Goal: Navigation & Orientation: Find specific page/section

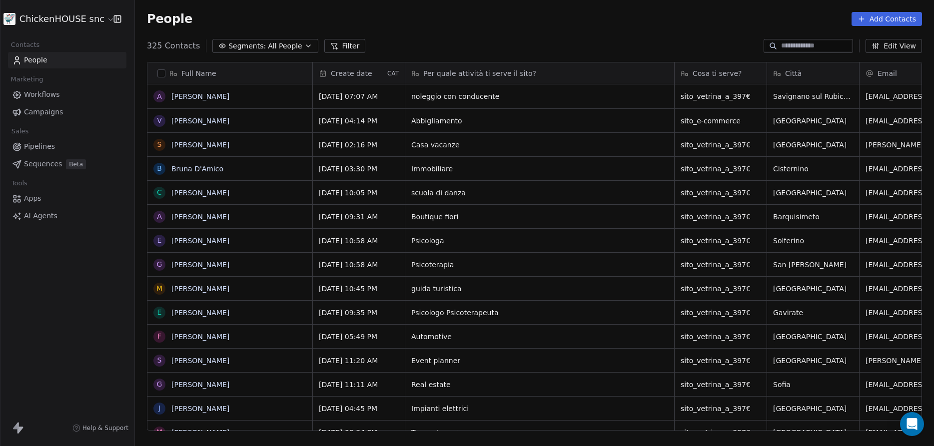
scroll to position [393, 799]
click at [190, 194] on link "[PERSON_NAME]" at bounding box center [200, 193] width 58 height 8
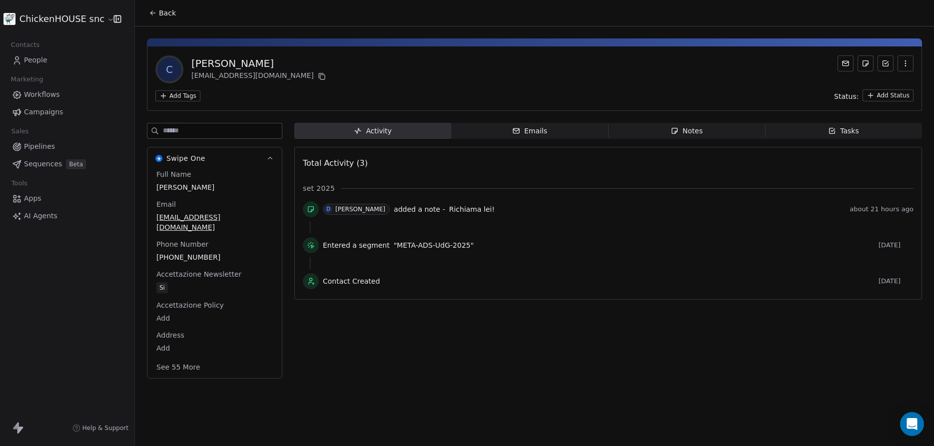
click at [39, 59] on span "People" at bounding box center [35, 60] width 23 height 10
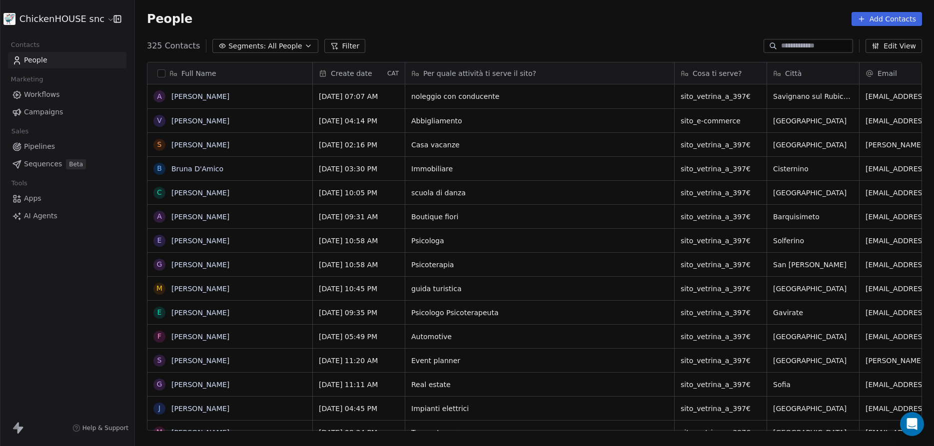
scroll to position [393, 799]
click at [190, 167] on link "Bruna D'Amico" at bounding box center [197, 169] width 52 height 8
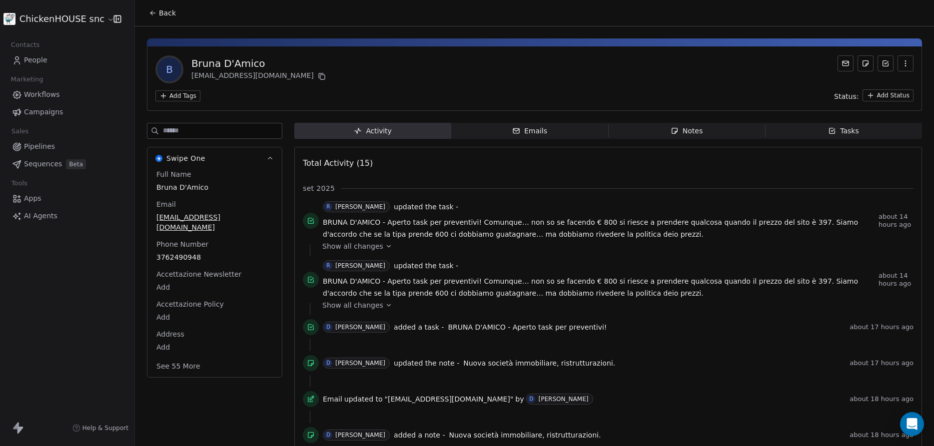
click at [39, 60] on span "People" at bounding box center [35, 60] width 23 height 10
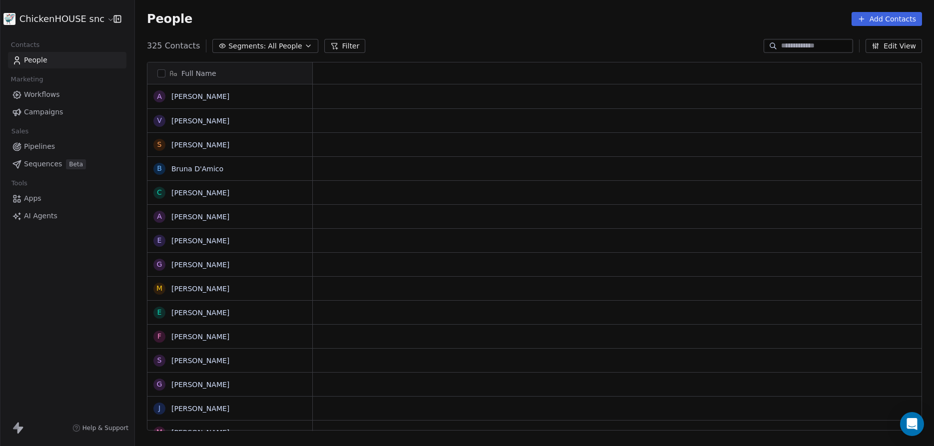
scroll to position [393, 799]
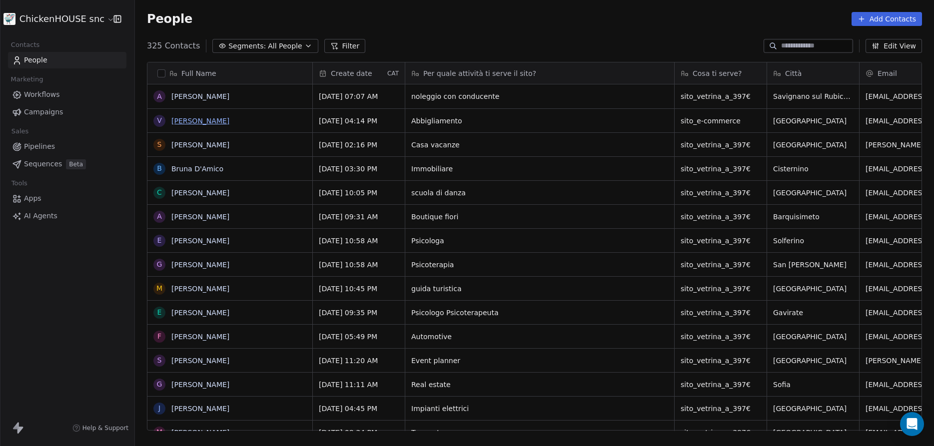
click at [185, 118] on link "[PERSON_NAME]" at bounding box center [200, 121] width 58 height 8
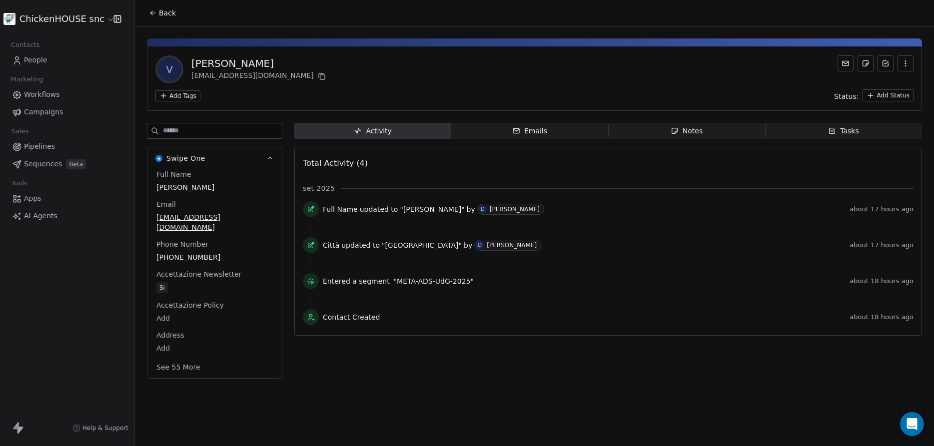
click at [36, 61] on span "People" at bounding box center [35, 60] width 23 height 10
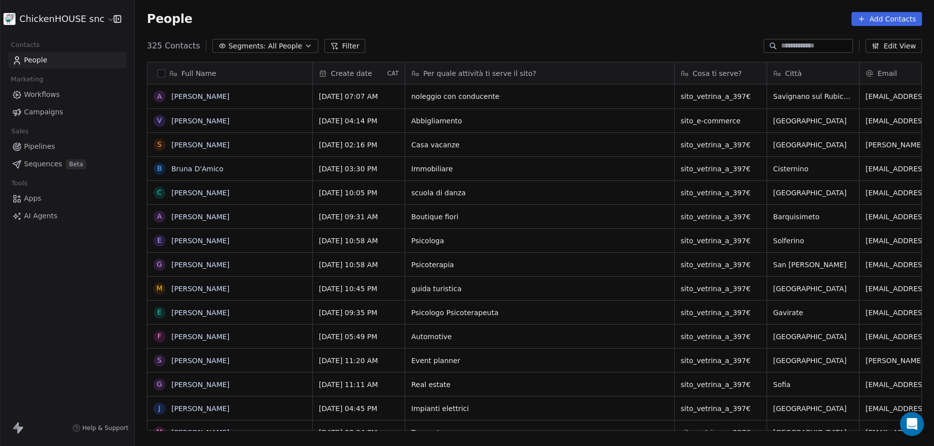
scroll to position [393, 799]
click at [196, 96] on link "[PERSON_NAME]" at bounding box center [200, 96] width 58 height 8
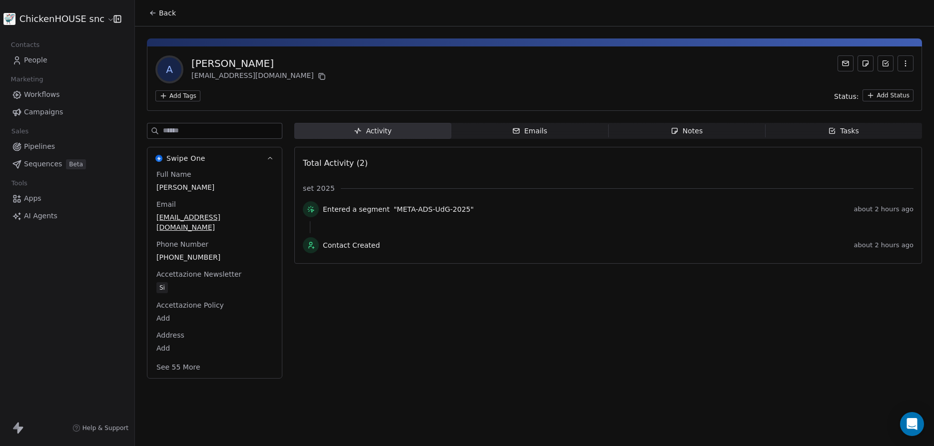
click at [42, 62] on span "People" at bounding box center [35, 60] width 23 height 10
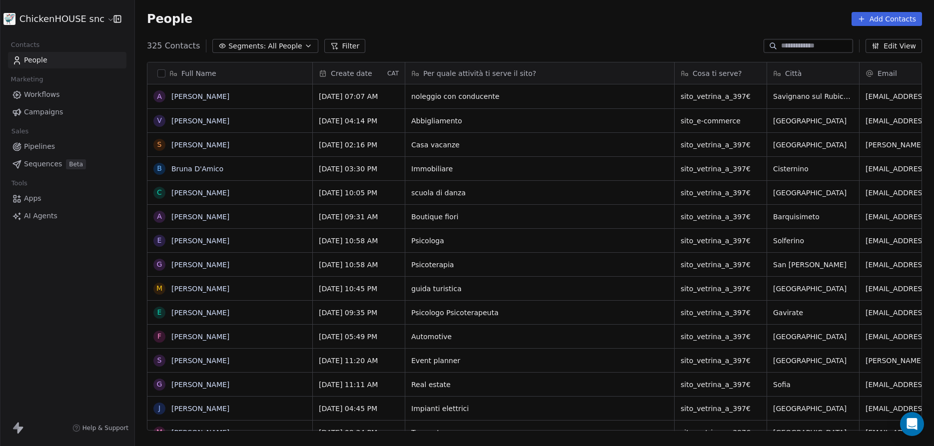
scroll to position [393, 799]
click at [196, 146] on link "[PERSON_NAME]" at bounding box center [200, 145] width 58 height 8
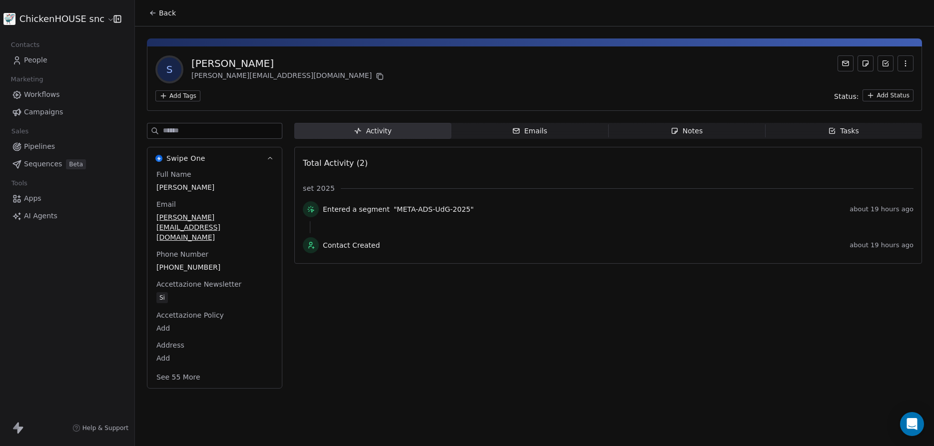
click at [39, 61] on span "People" at bounding box center [35, 60] width 23 height 10
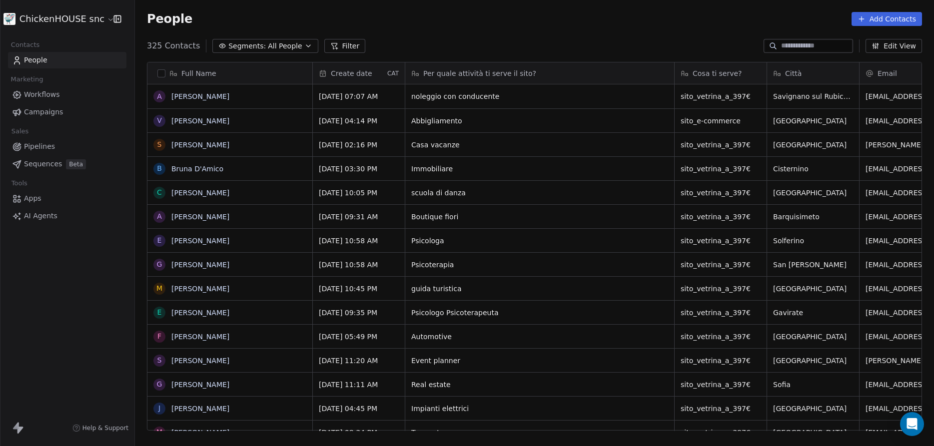
scroll to position [393, 799]
click at [186, 142] on link "[PERSON_NAME]" at bounding box center [200, 145] width 58 height 8
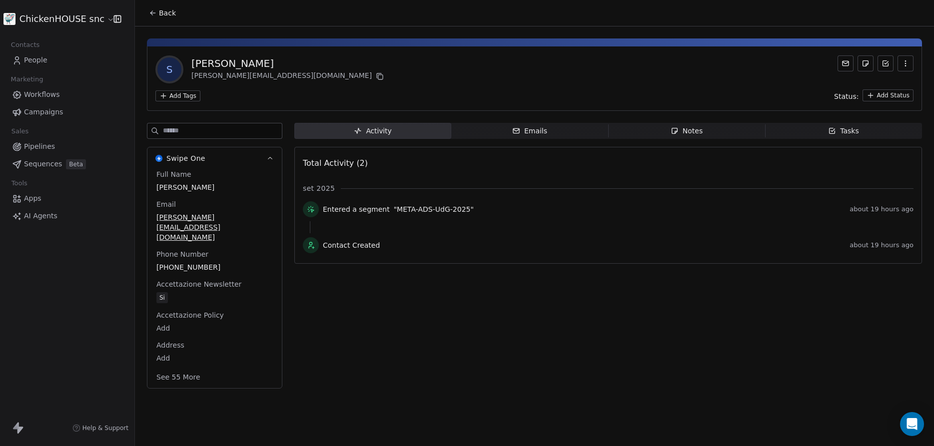
click at [39, 62] on span "People" at bounding box center [35, 60] width 23 height 10
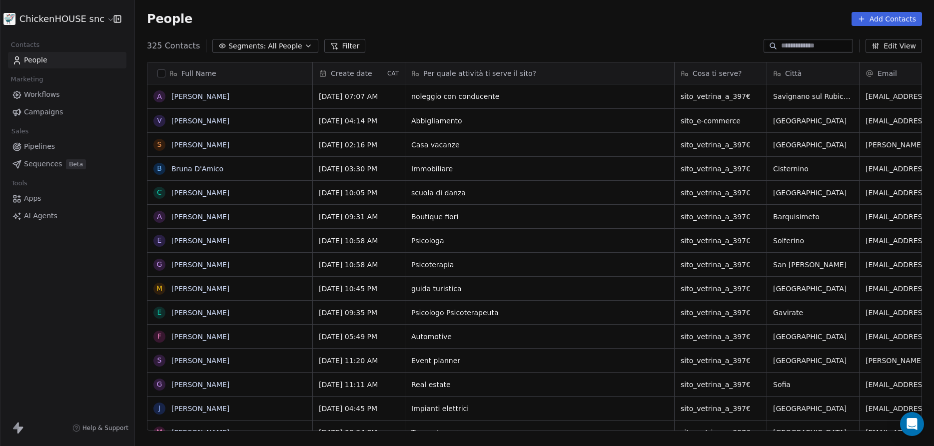
scroll to position [393, 799]
click at [188, 119] on link "[PERSON_NAME]" at bounding box center [200, 121] width 58 height 8
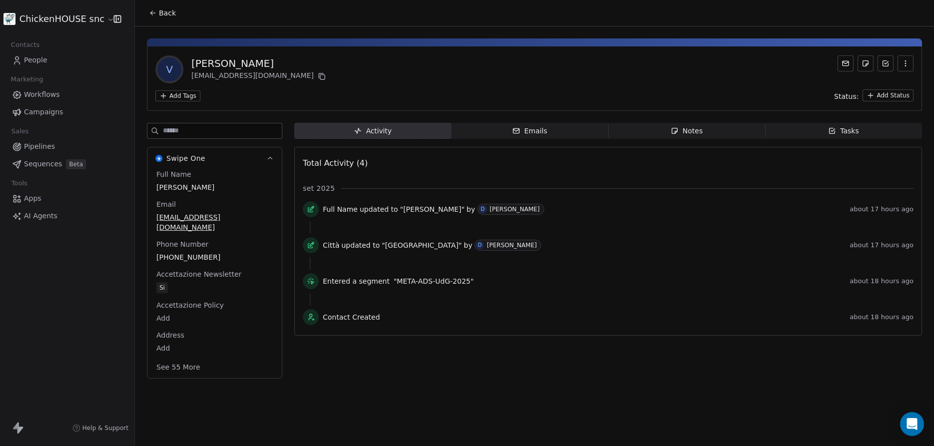
click at [659, 137] on span "Notes Notes" at bounding box center [686, 131] width 157 height 16
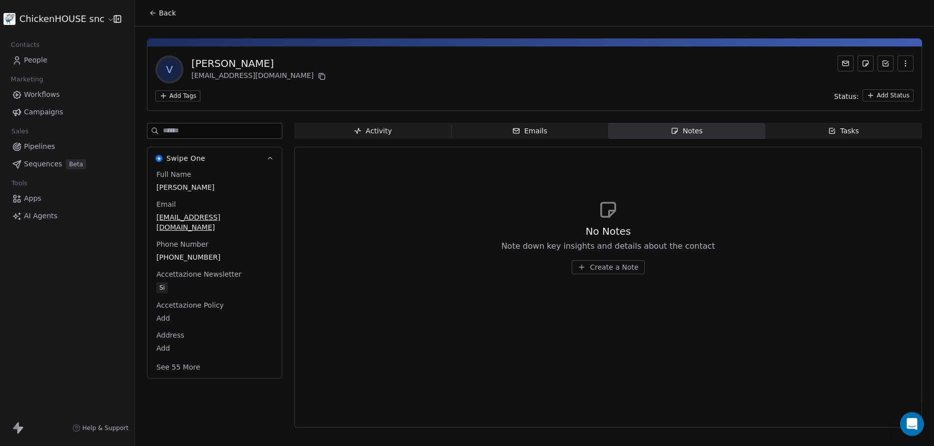
click at [38, 61] on span "People" at bounding box center [35, 60] width 23 height 10
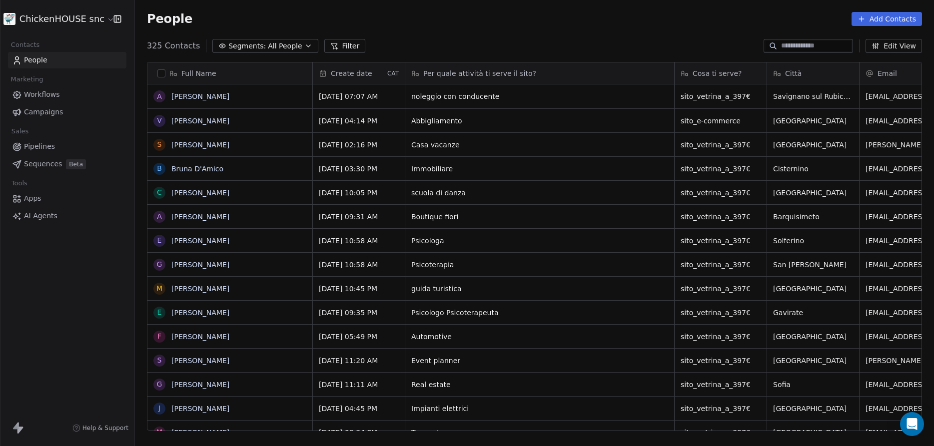
scroll to position [393, 799]
click at [41, 60] on span "People" at bounding box center [35, 60] width 23 height 10
click at [204, 95] on link "[PERSON_NAME]" at bounding box center [200, 96] width 58 height 8
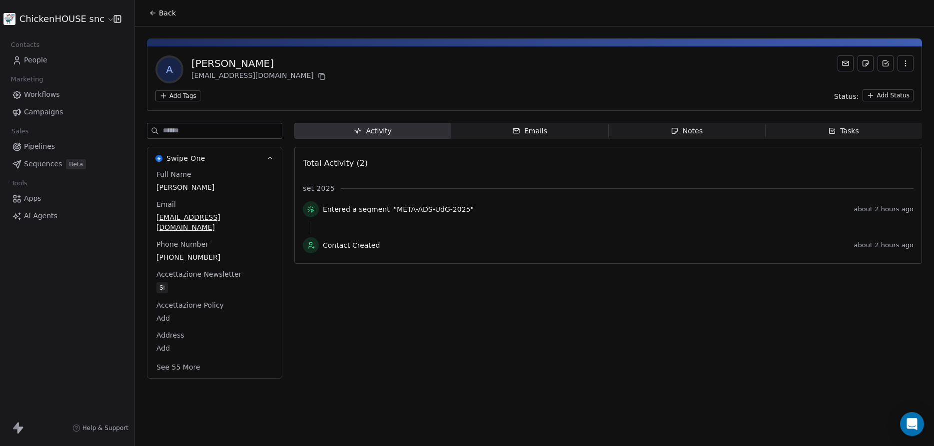
click at [43, 59] on span "People" at bounding box center [35, 60] width 23 height 10
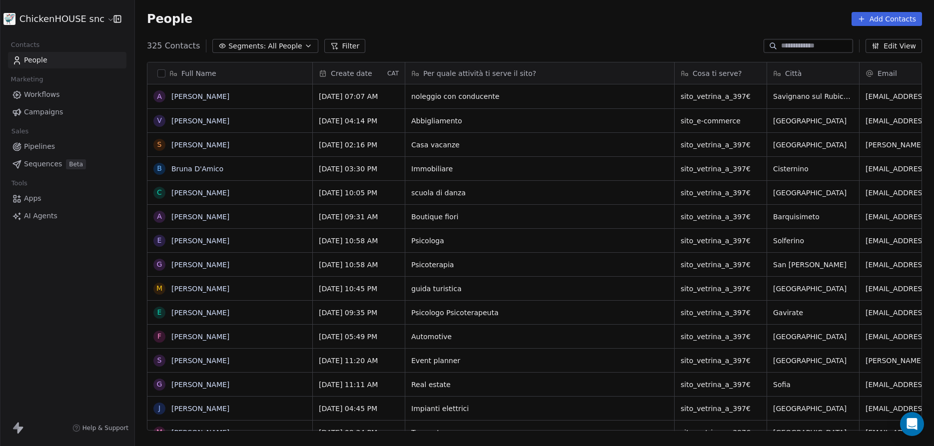
scroll to position [393, 799]
click at [187, 118] on link "[PERSON_NAME]" at bounding box center [200, 121] width 58 height 8
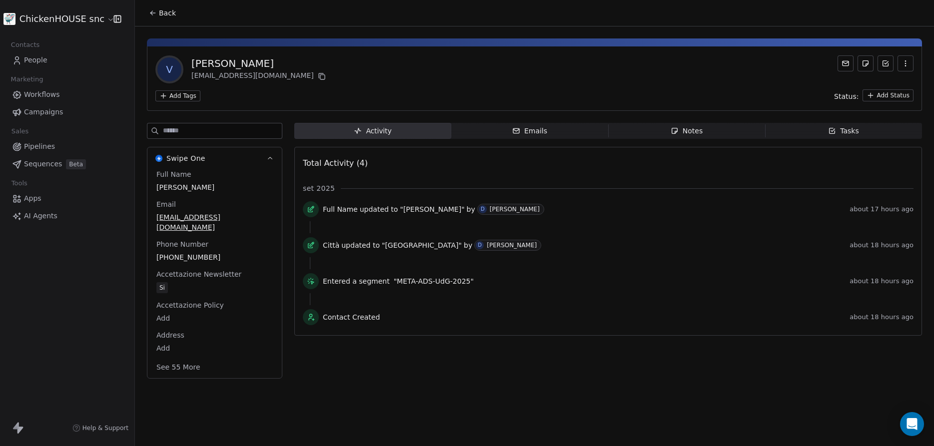
click at [33, 62] on span "People" at bounding box center [35, 60] width 23 height 10
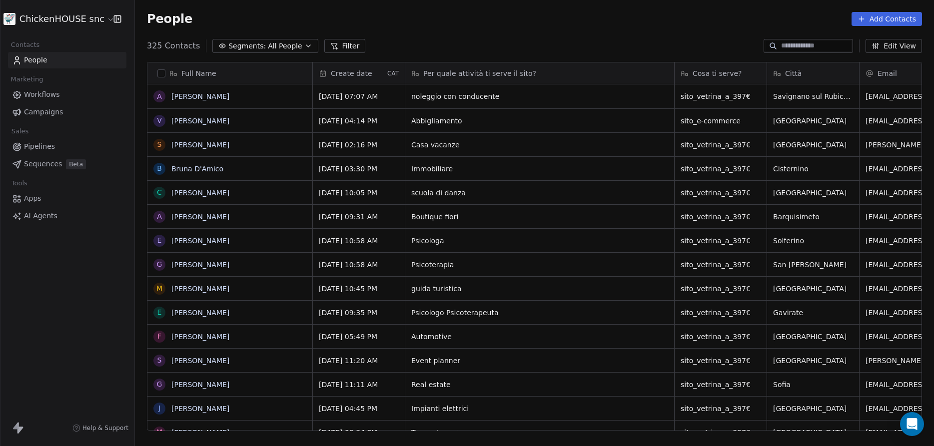
scroll to position [393, 799]
click at [184, 143] on link "[PERSON_NAME]" at bounding box center [200, 145] width 58 height 8
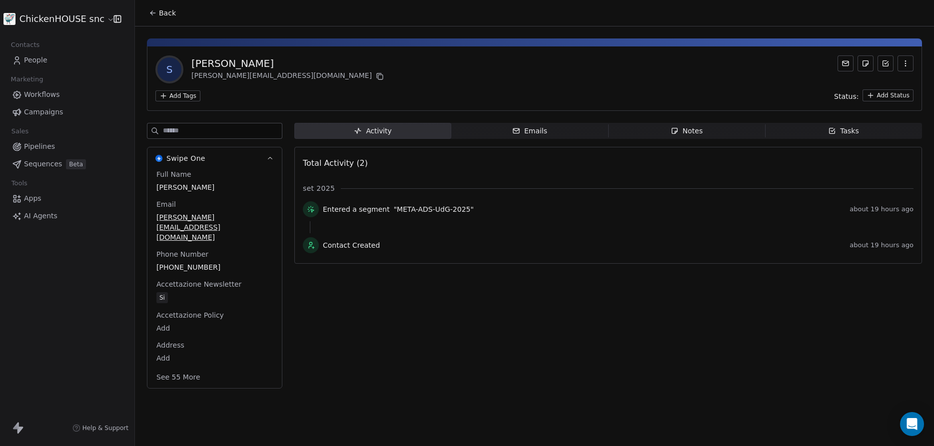
click at [38, 61] on span "People" at bounding box center [35, 60] width 23 height 10
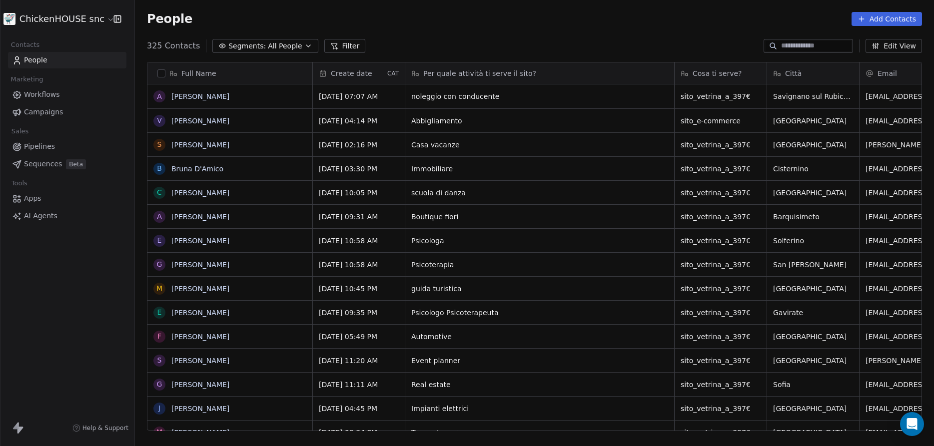
scroll to position [393, 799]
click at [192, 169] on link "Bruna D'Amico" at bounding box center [197, 169] width 52 height 8
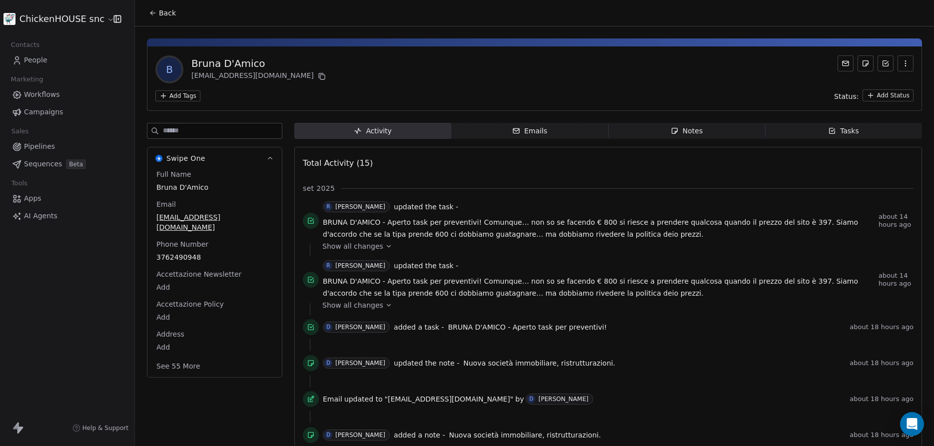
click at [646, 136] on span "Notes Notes" at bounding box center [686, 131] width 157 height 16
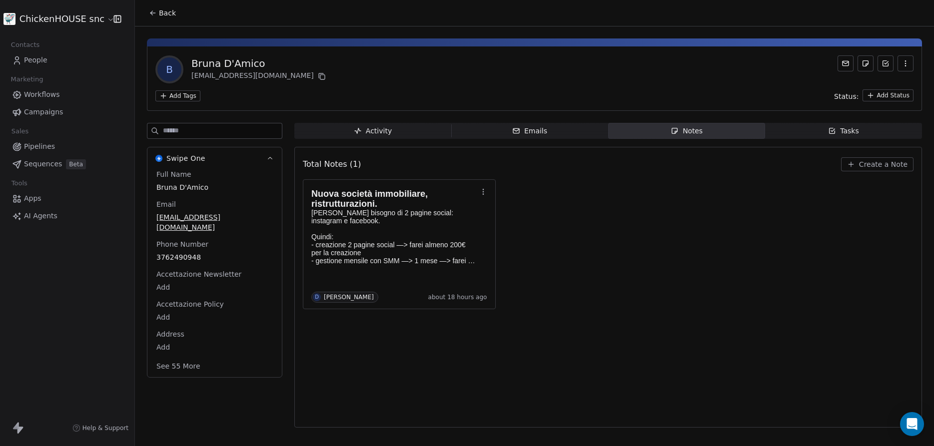
click at [822, 136] on span "Tasks Tasks" at bounding box center [843, 131] width 157 height 16
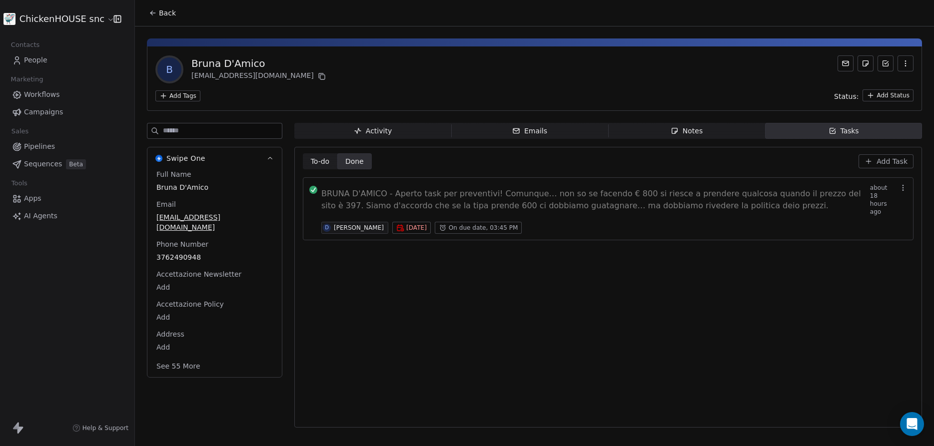
click at [667, 135] on span "Notes Notes" at bounding box center [686, 131] width 157 height 16
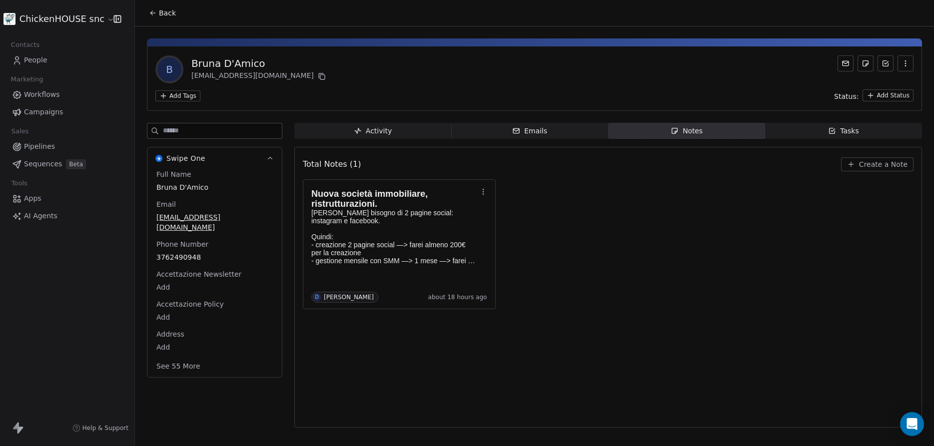
click at [23, 61] on link "People" at bounding box center [67, 60] width 118 height 16
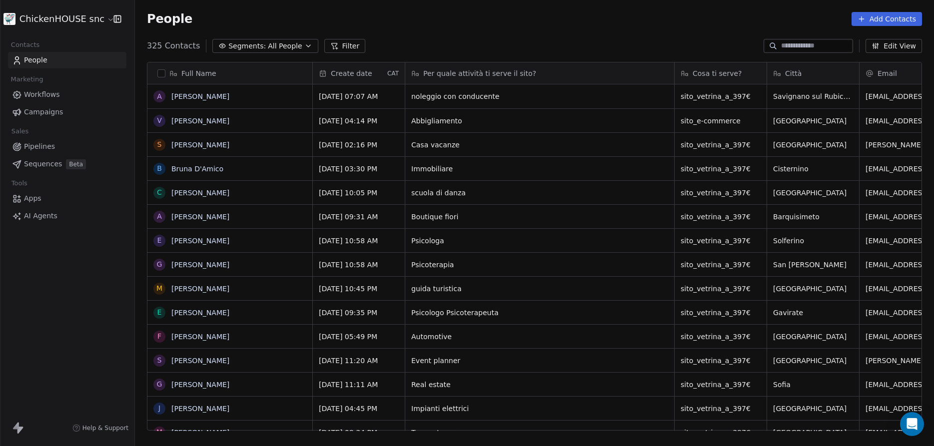
scroll to position [393, 799]
